Goal: Find contact information

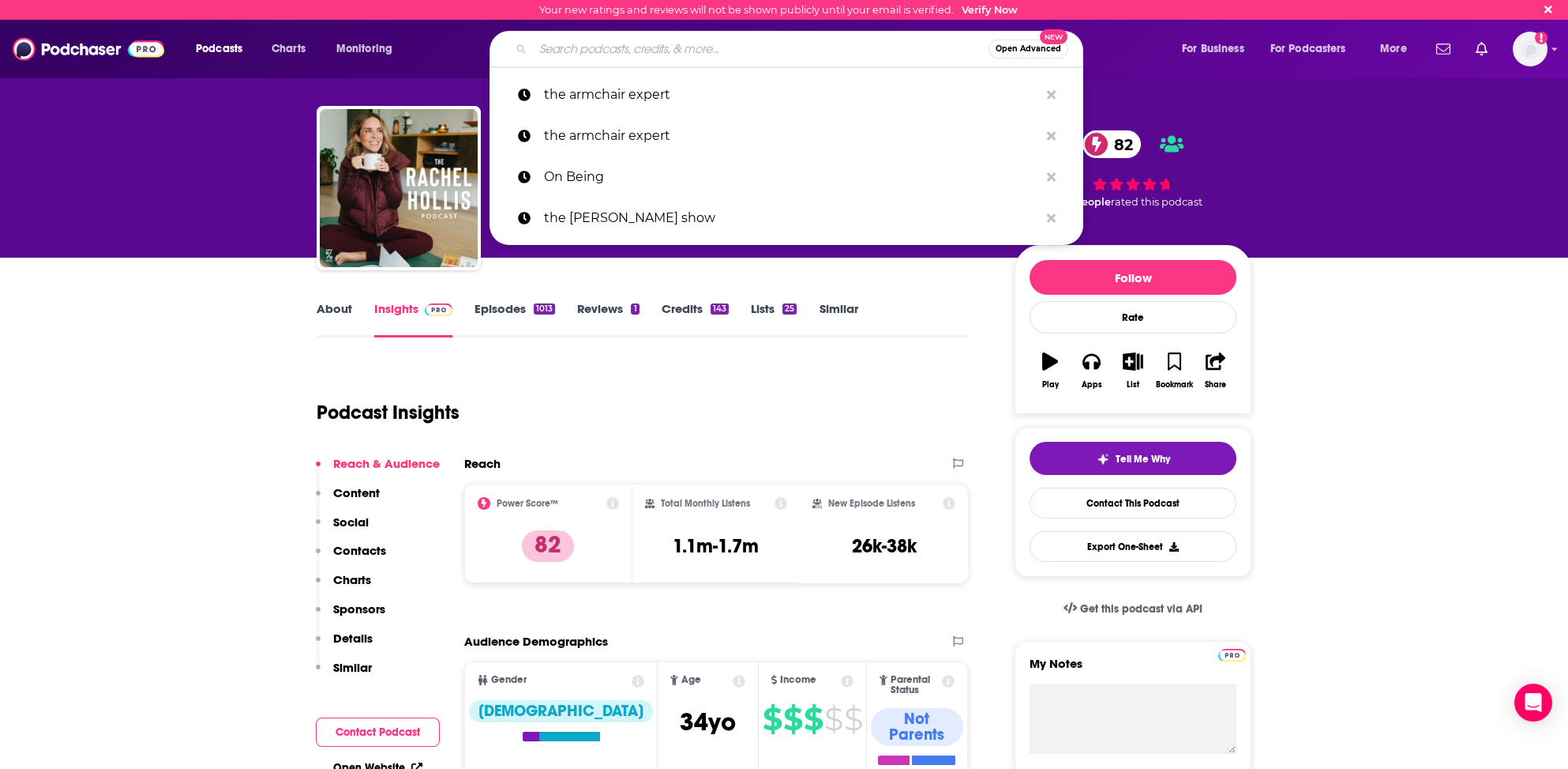
click at [581, 49] on input "Search podcasts, credits, & more..." at bounding box center [761, 49] width 455 height 26
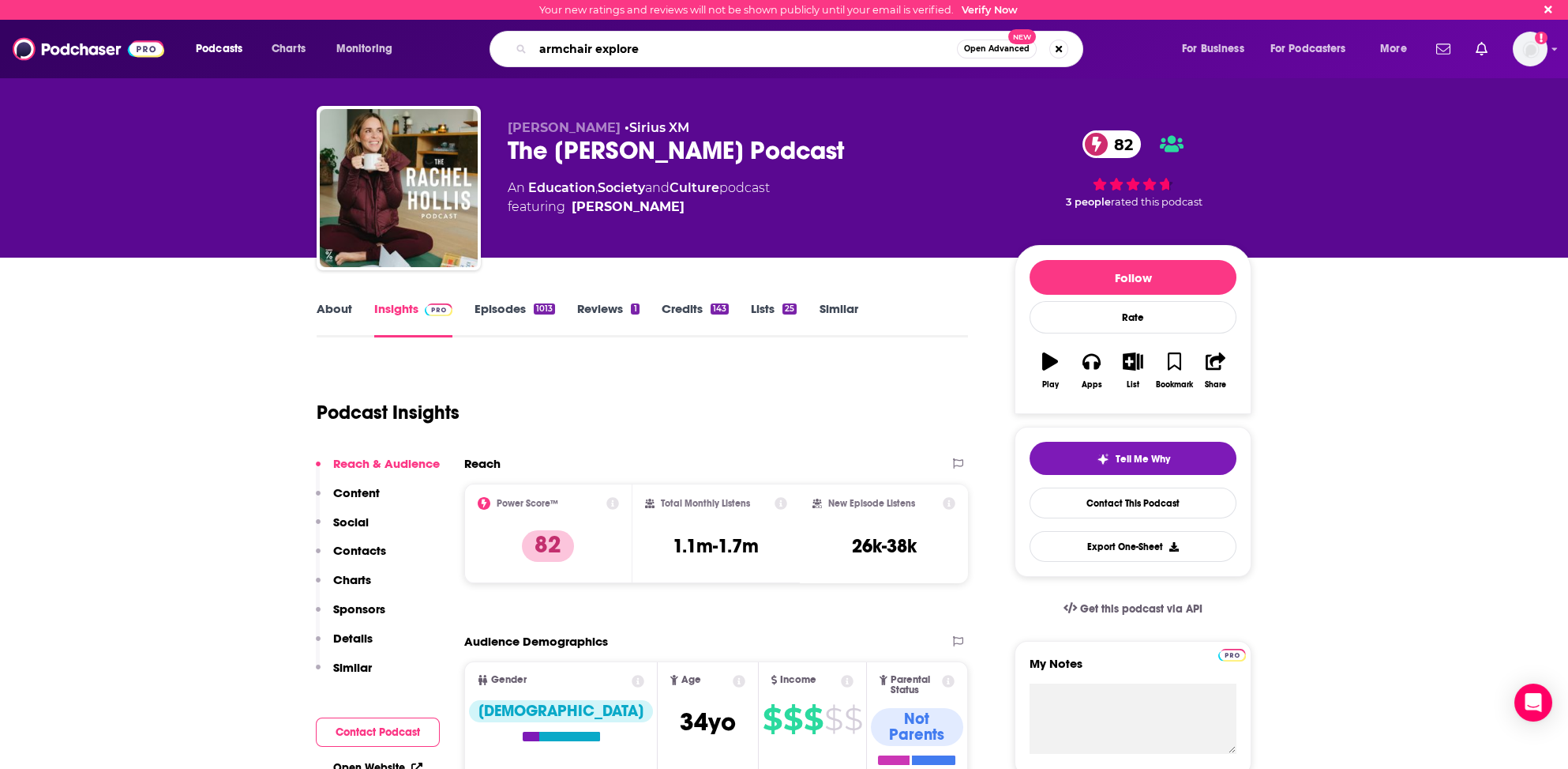
type input "armchair explorer"
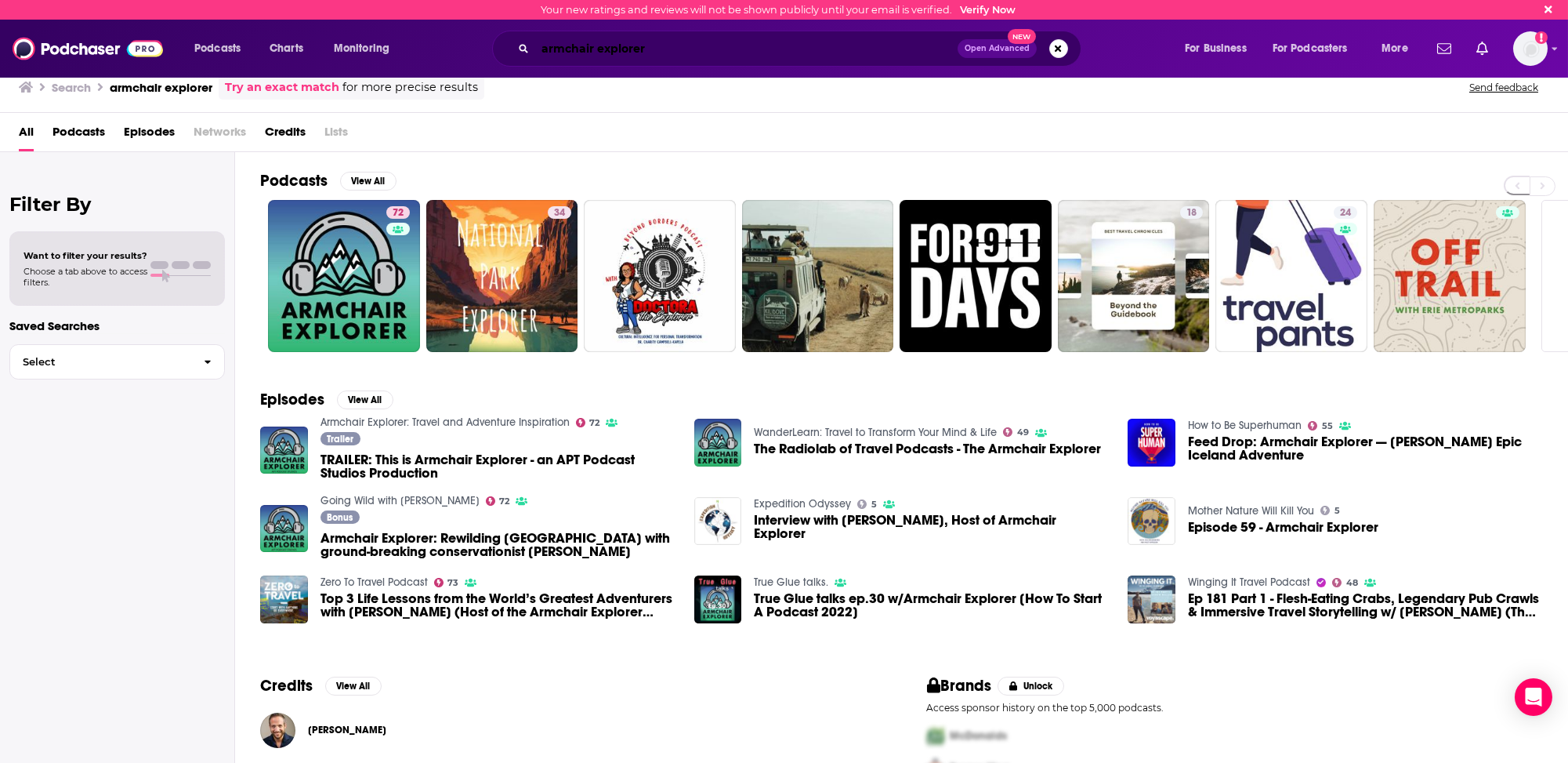
click at [577, 46] on input "armchair explorer" at bounding box center [746, 48] width 422 height 25
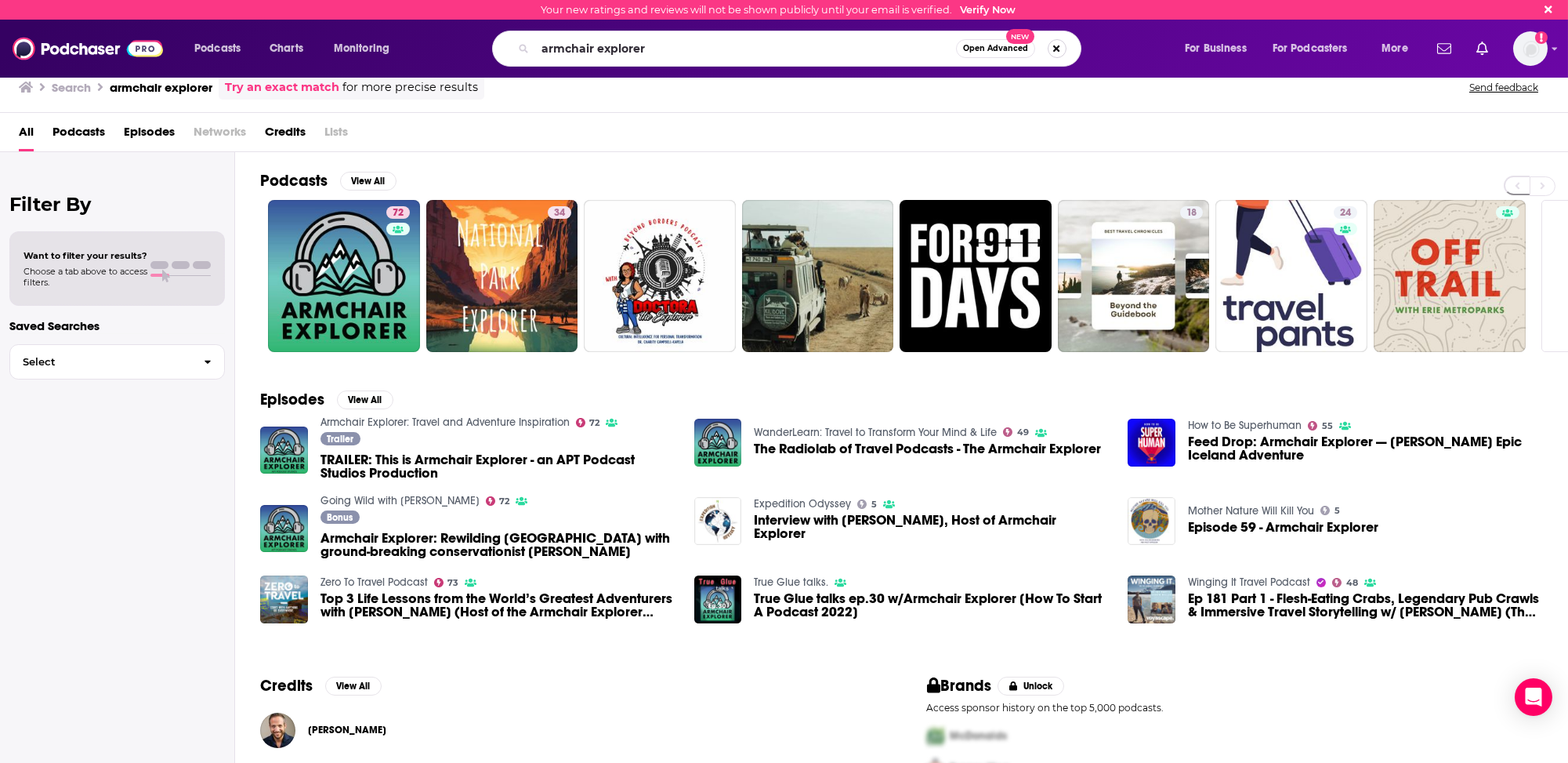
click at [1056, 48] on button "Search podcasts, credits, & more..." at bounding box center [1056, 48] width 18 height 18
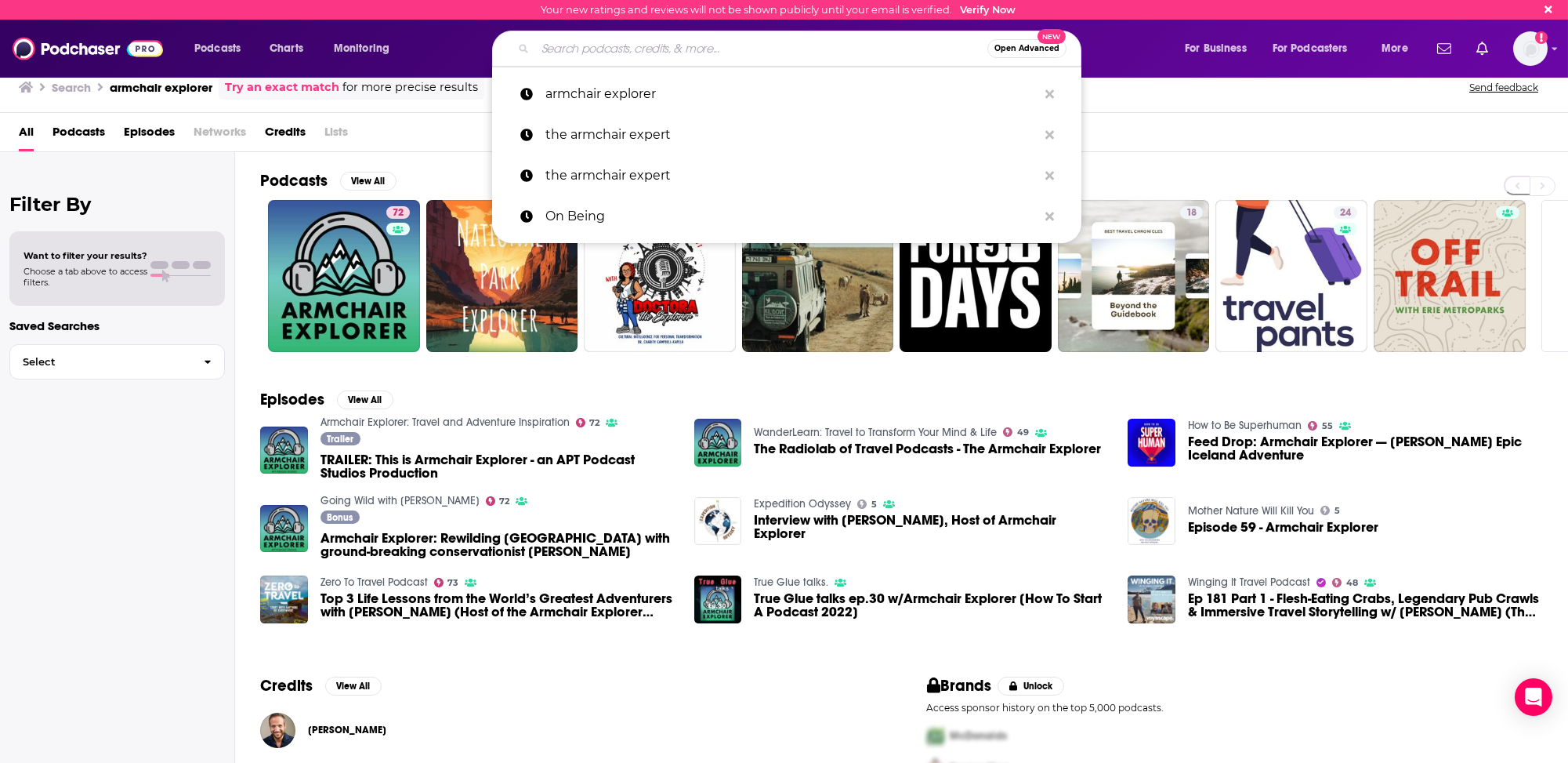
click at [625, 48] on input "Search podcasts, credits, & more..." at bounding box center [761, 48] width 452 height 25
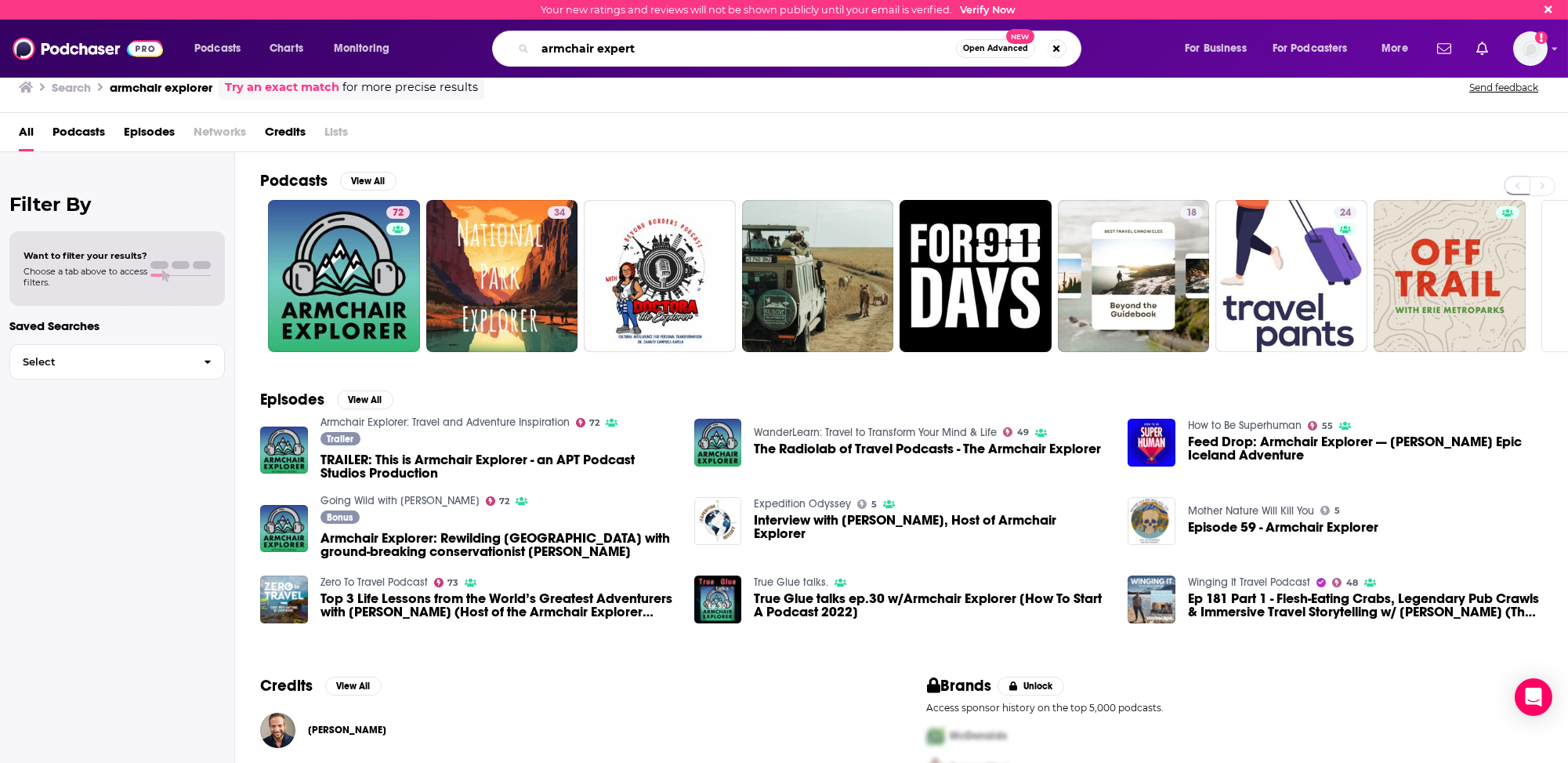
type input "armchair expert"
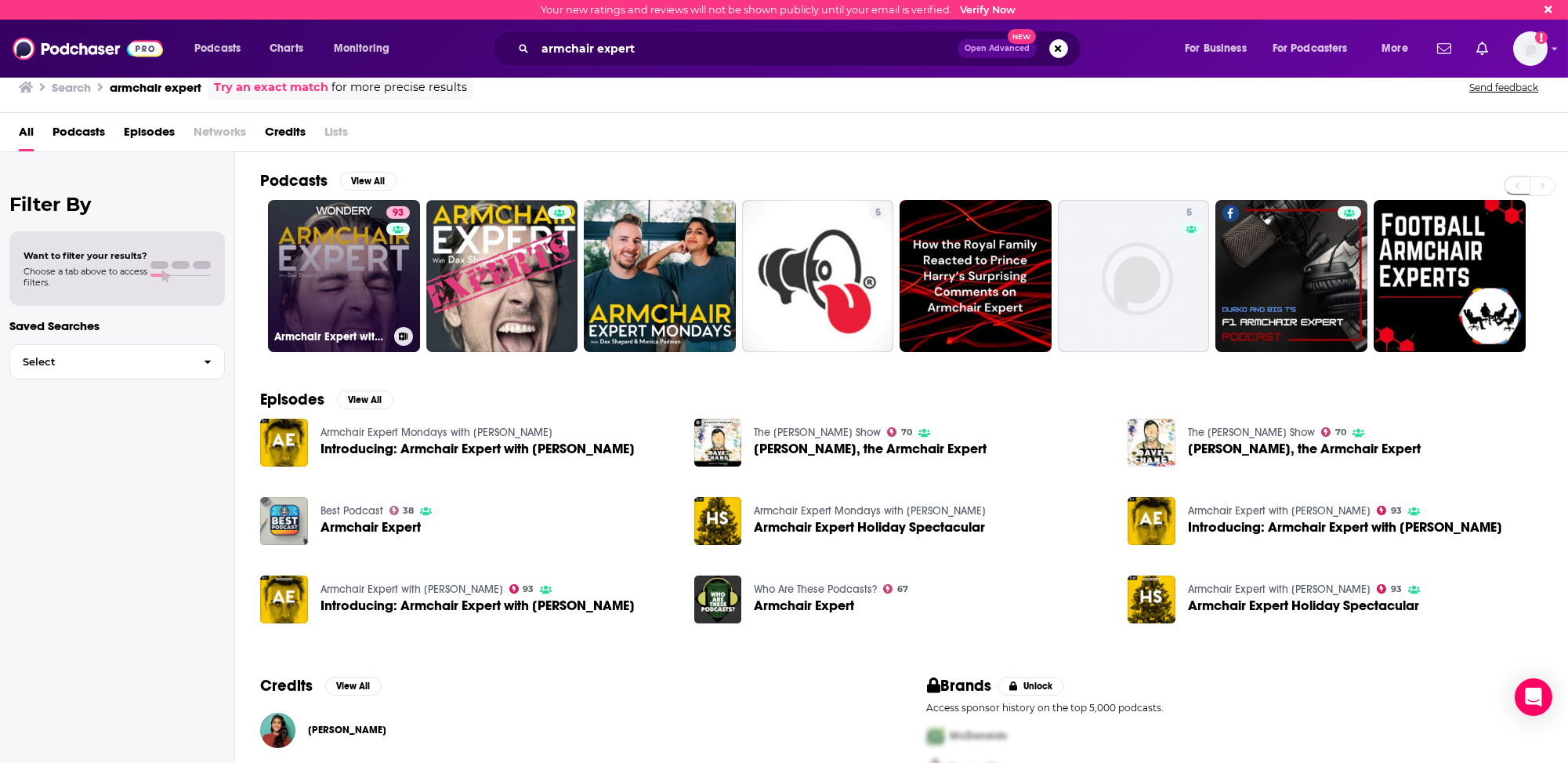
click at [377, 289] on link "93 Armchair Expert with [PERSON_NAME]" at bounding box center [344, 276] width 152 height 152
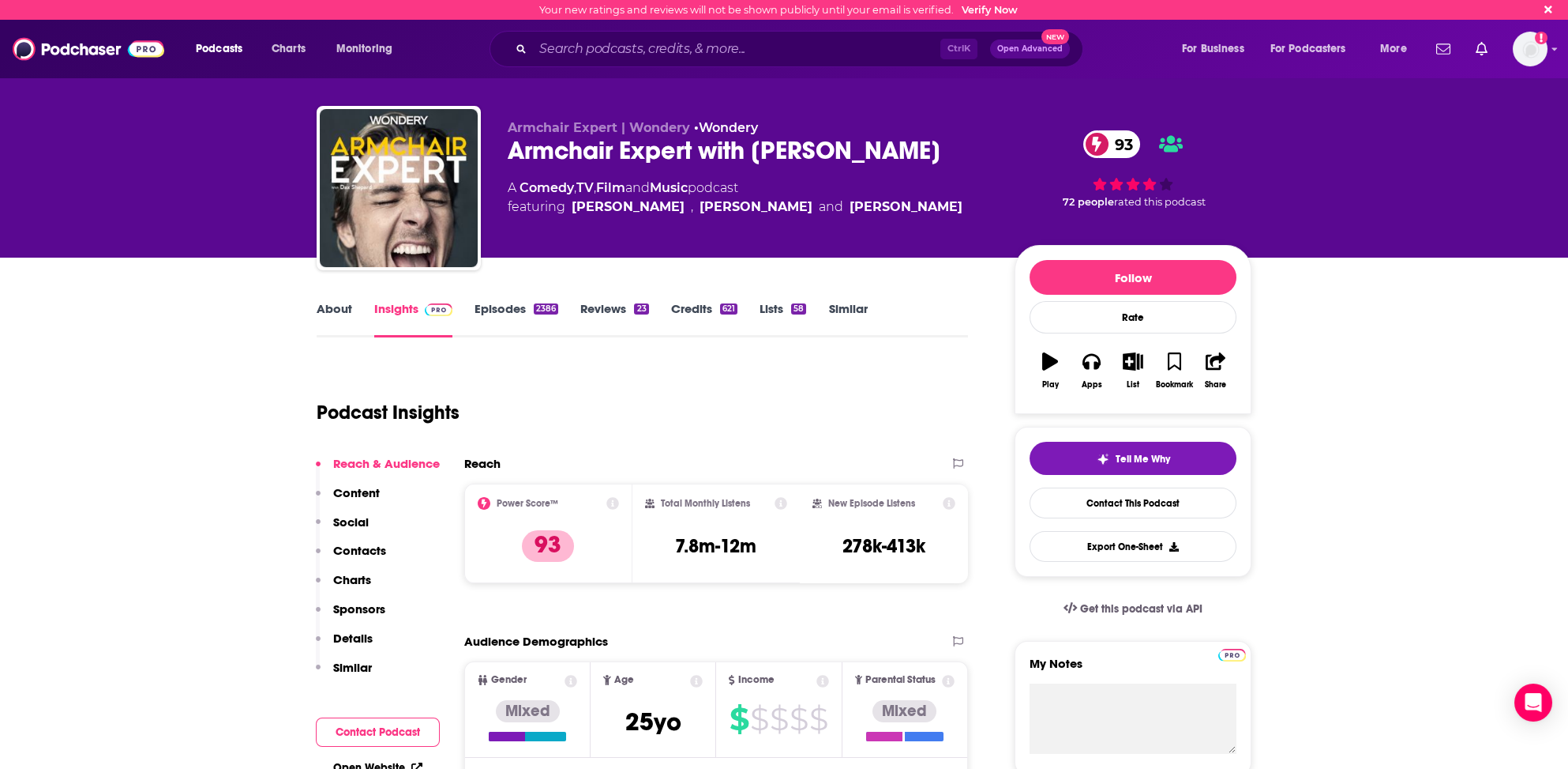
scroll to position [79, 0]
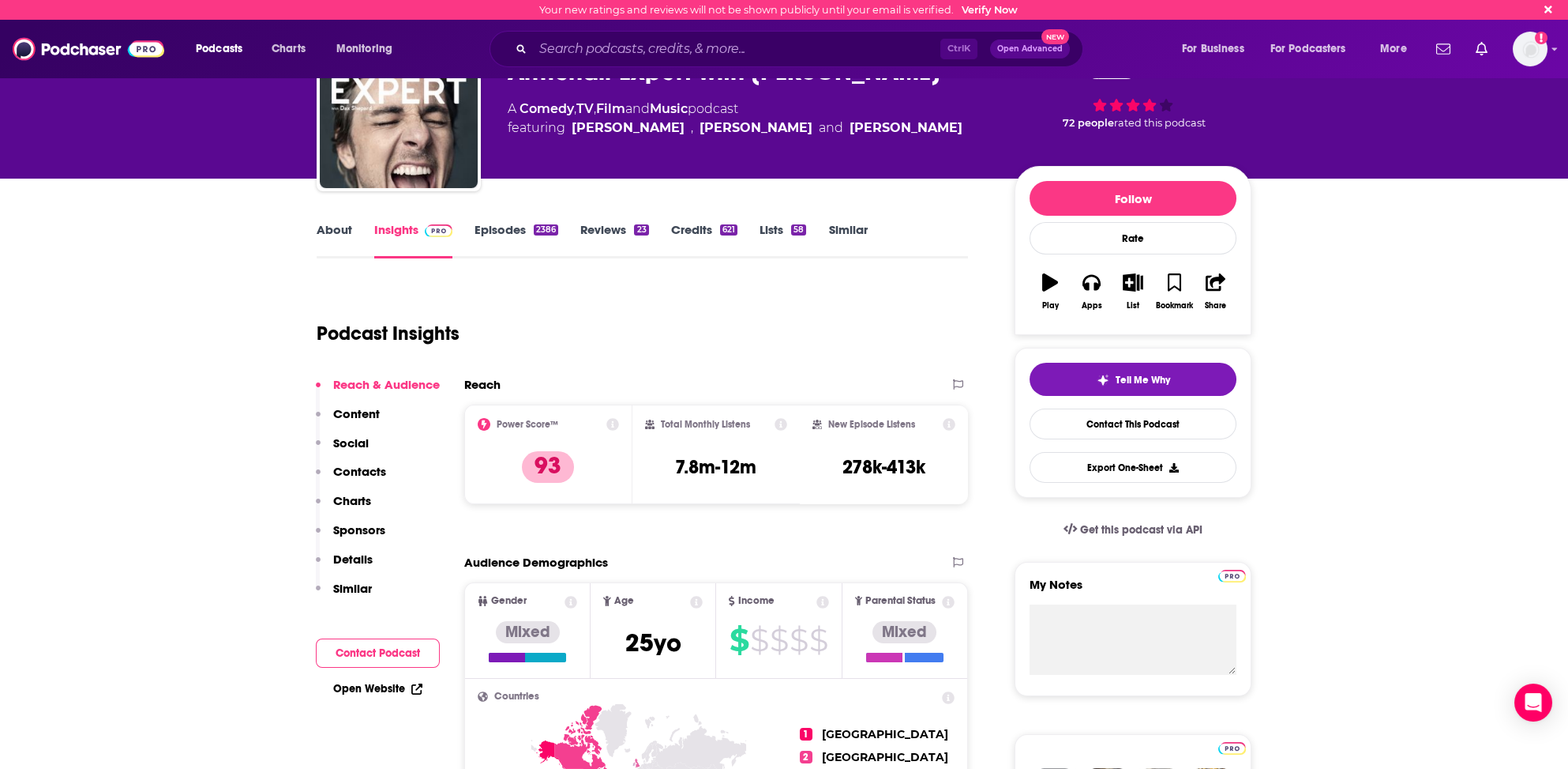
click at [364, 465] on p "Contacts" at bounding box center [360, 471] width 53 height 15
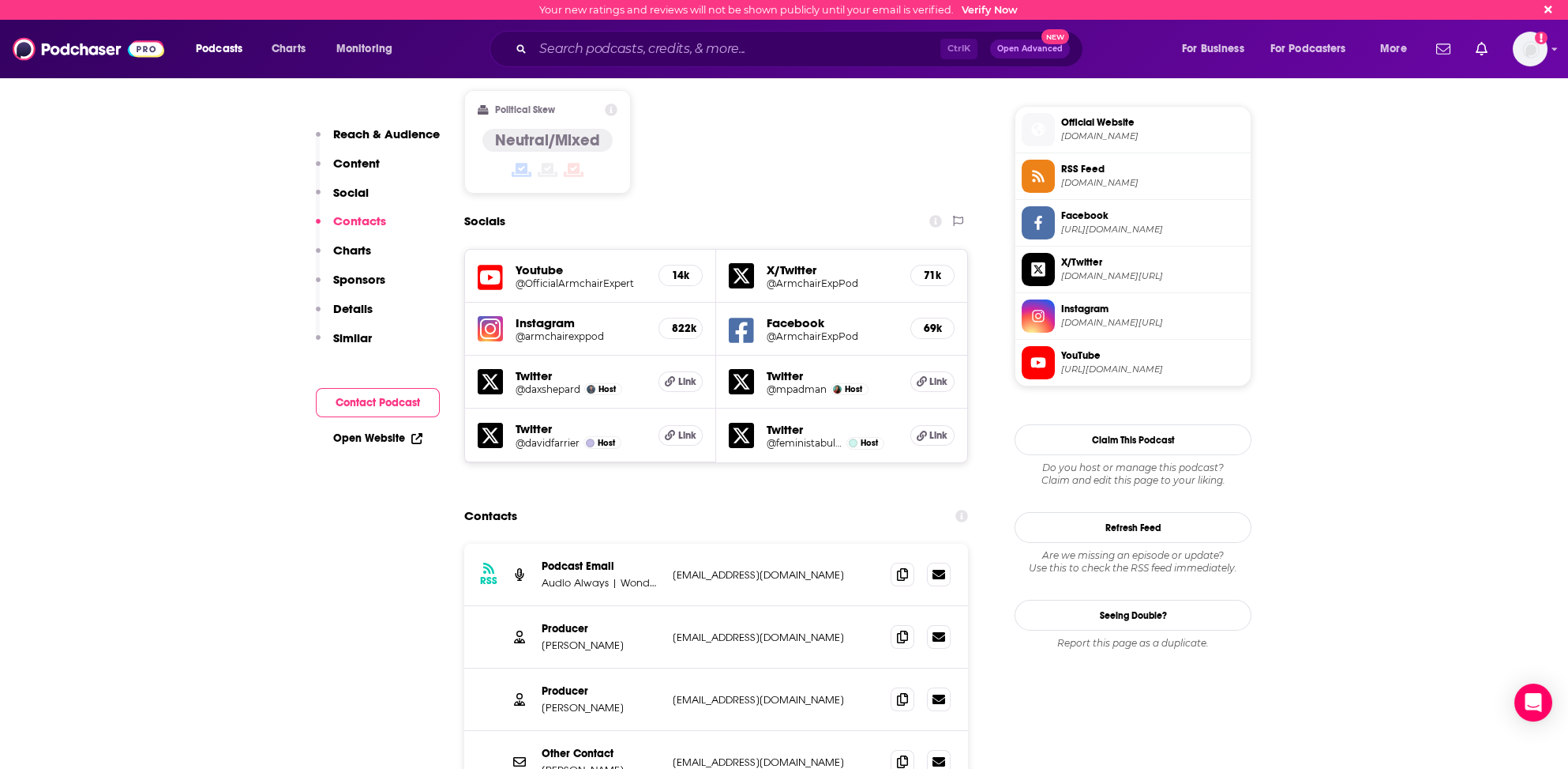
scroll to position [1424, 0]
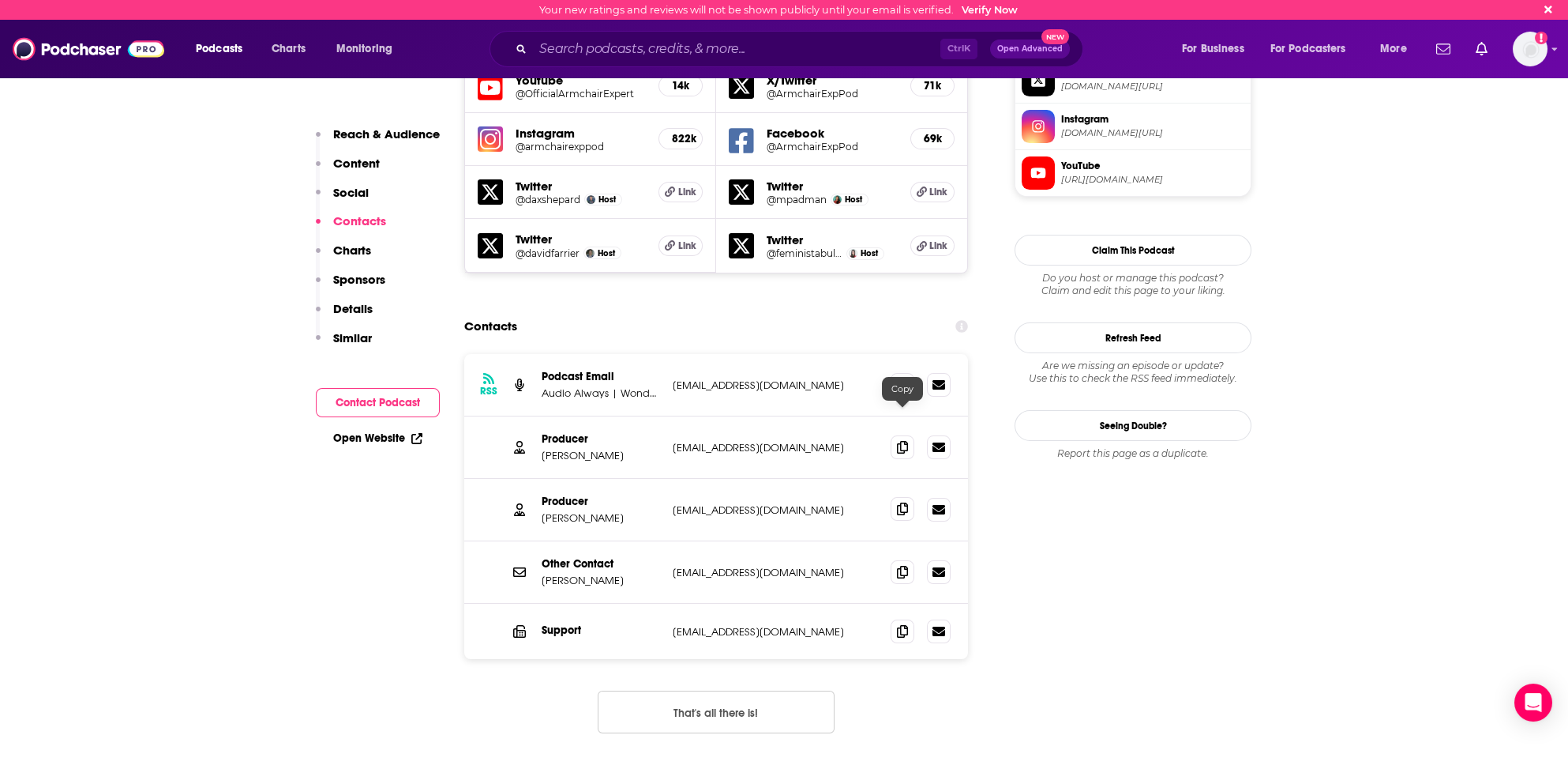
click at [897, 502] on icon at bounding box center [902, 509] width 11 height 12
